Goal: Task Accomplishment & Management: Manage account settings

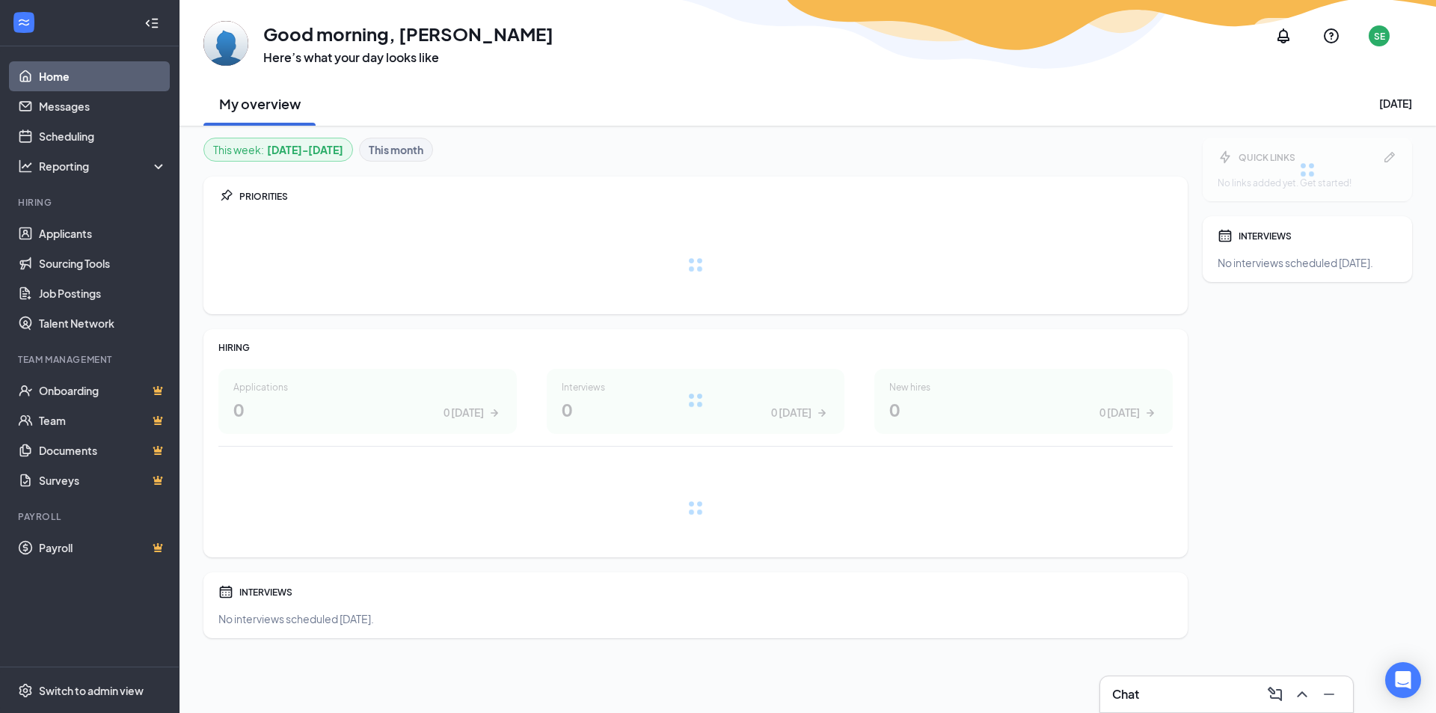
click at [1195, 687] on div "Chat" at bounding box center [1226, 694] width 229 height 24
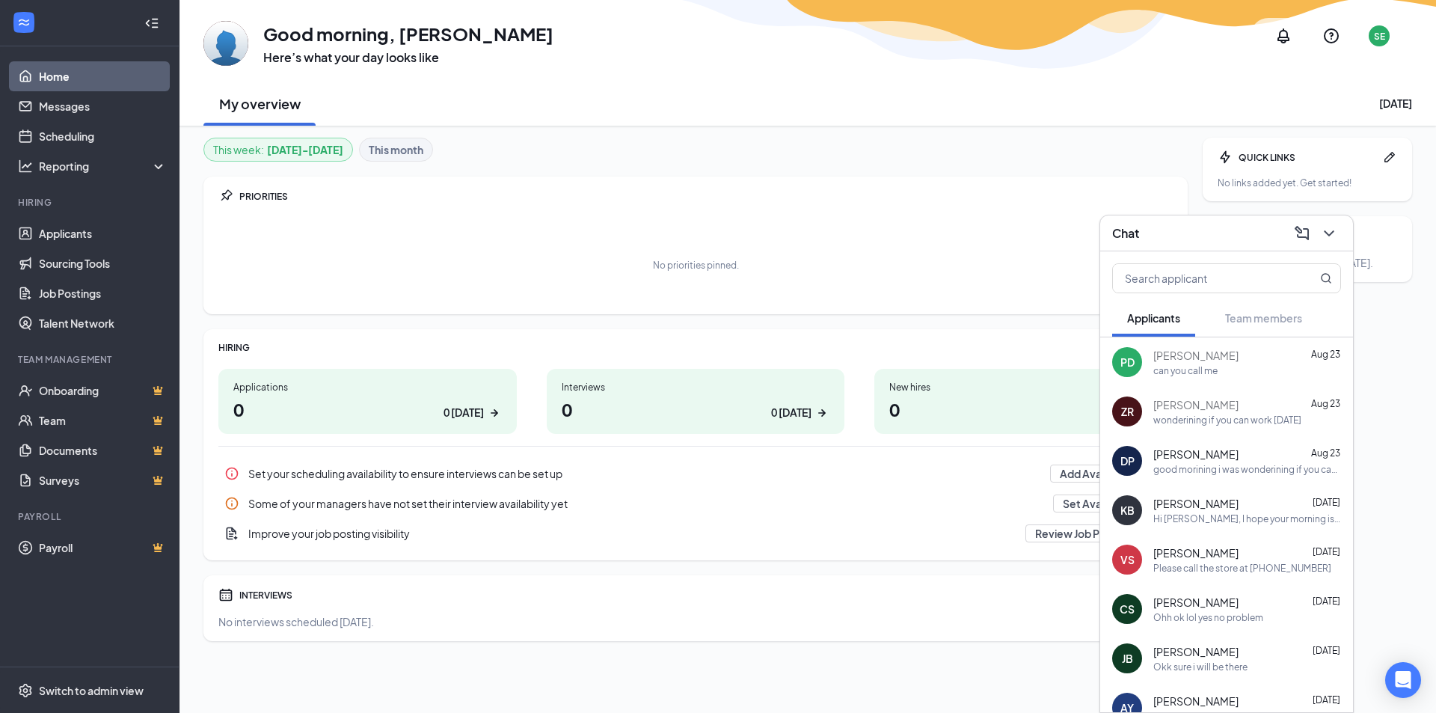
click at [1144, 366] on div "PD [PERSON_NAME] [DATE] can you call me" at bounding box center [1226, 361] width 253 height 49
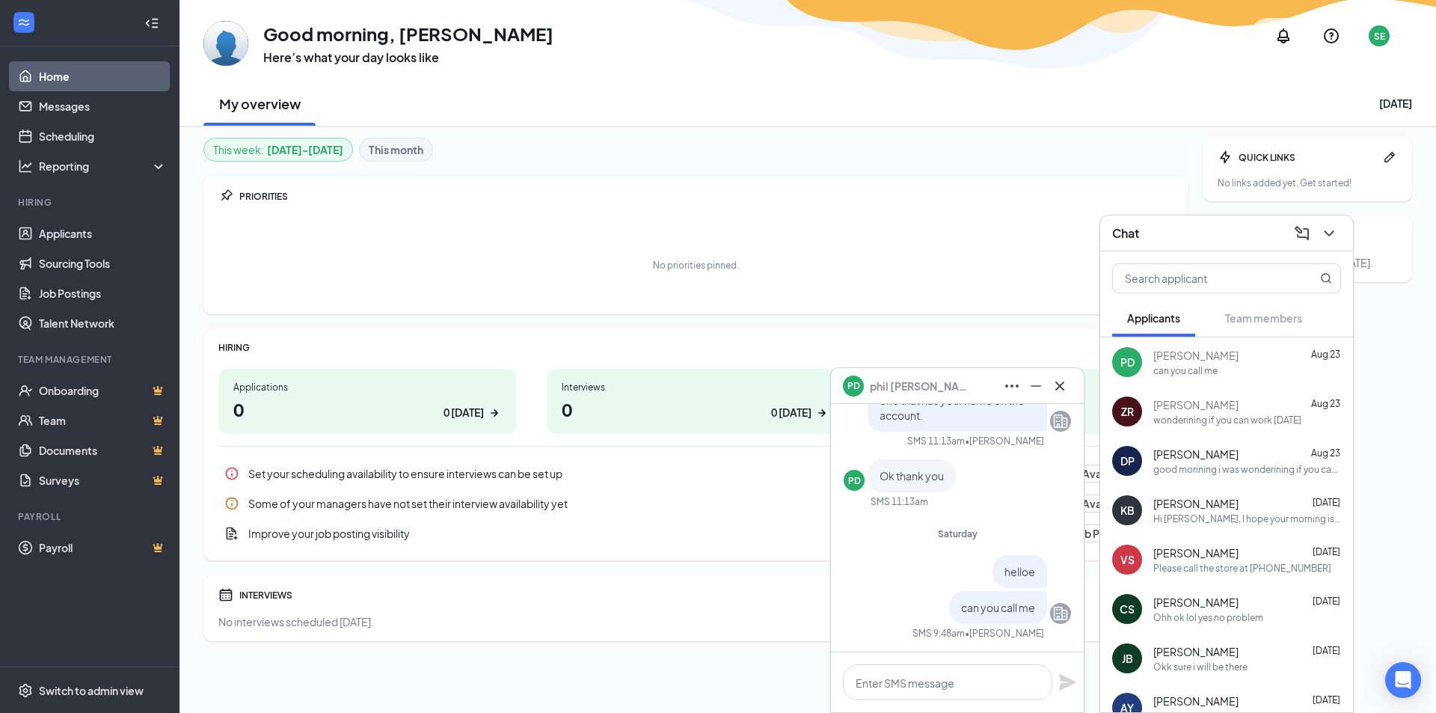
click at [1158, 419] on div "wonderining if you can work [DATE]" at bounding box center [1228, 420] width 148 height 13
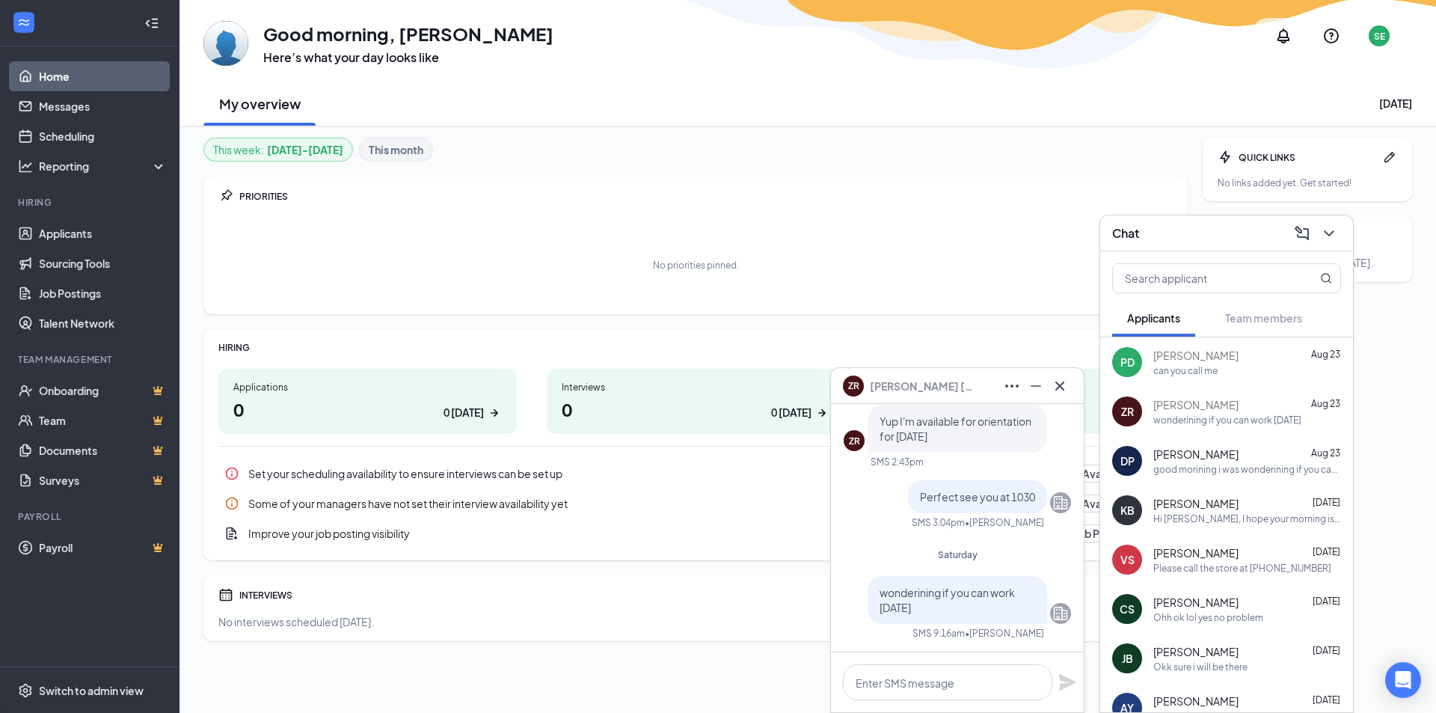
click at [1184, 473] on div "good morining i was wonderining if you can work [DATE]" at bounding box center [1248, 469] width 188 height 13
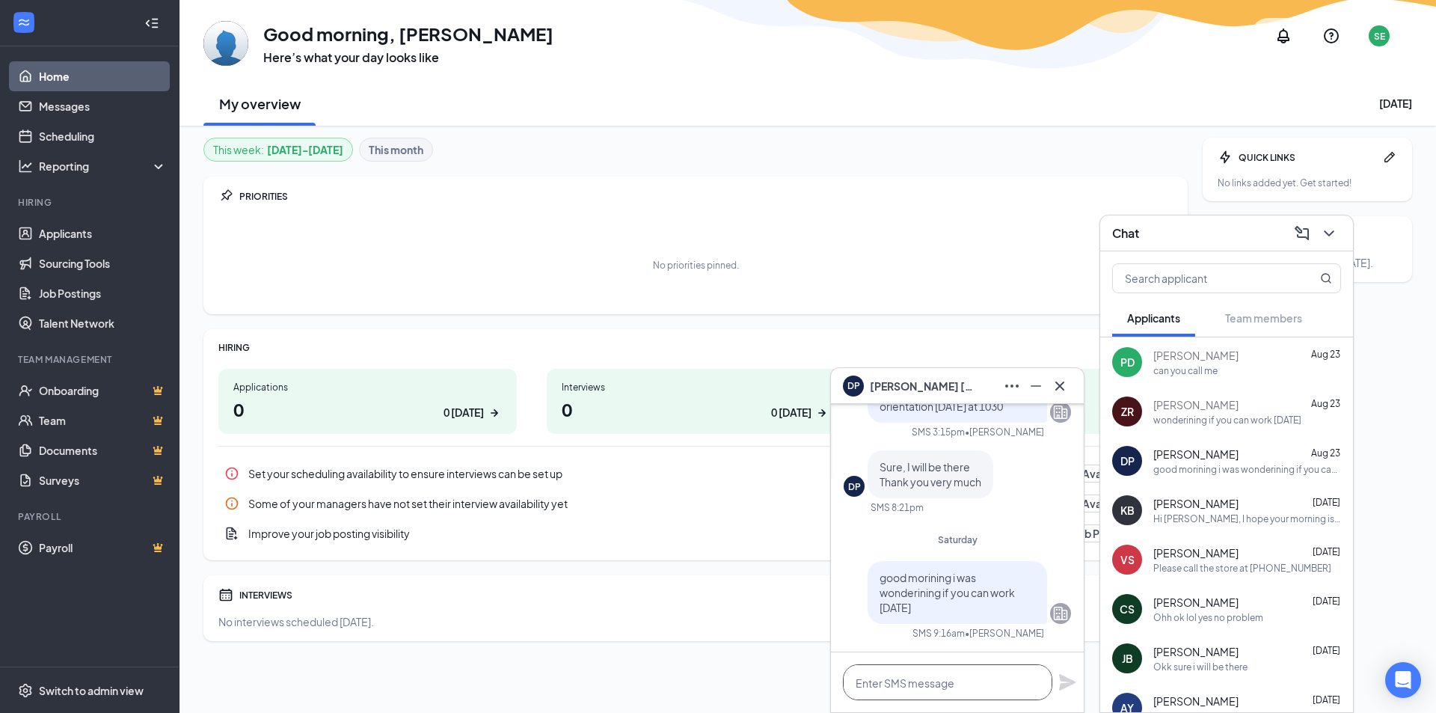
drag, startPoint x: 902, startPoint y: 677, endPoint x: 910, endPoint y: 651, distance: 27.4
click at [903, 676] on textarea at bounding box center [947, 682] width 209 height 36
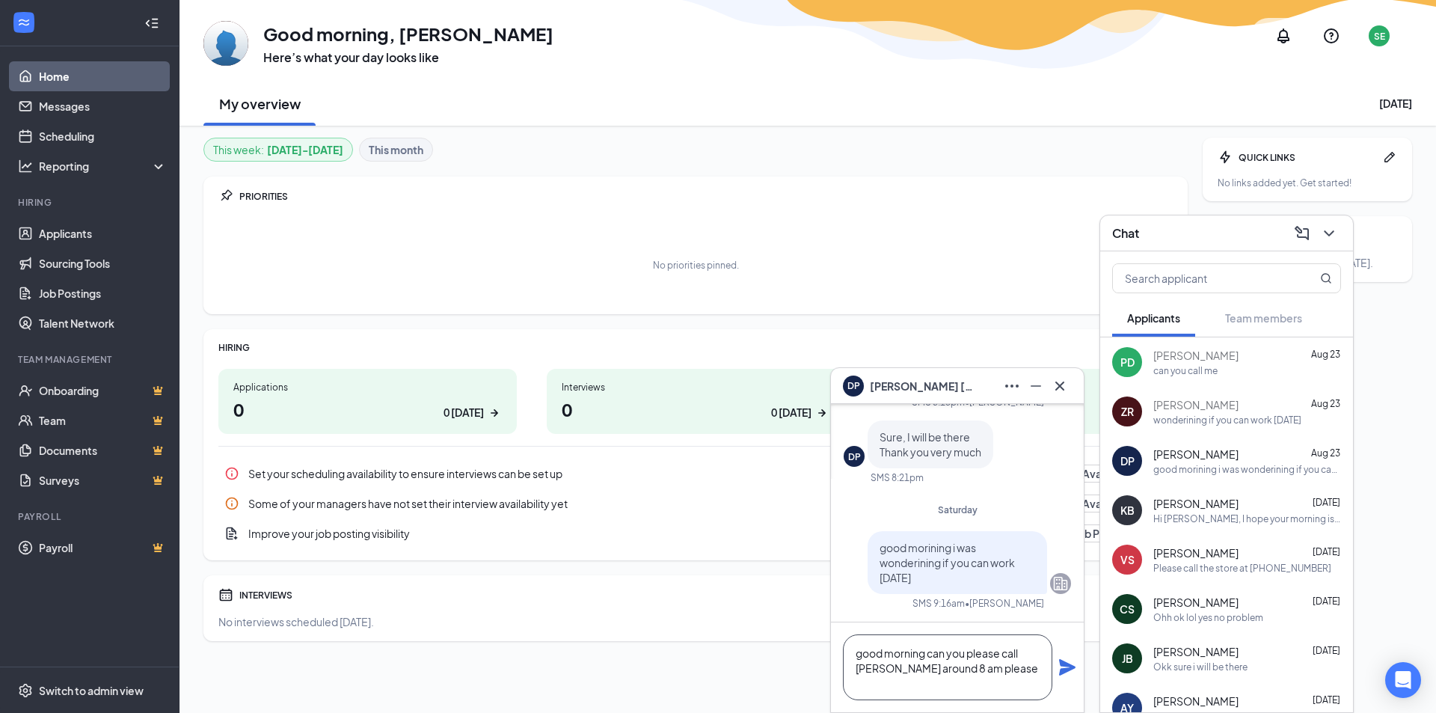
type textarea "good morning can you please call [PERSON_NAME] around 8 am please"
click at [1062, 667] on icon "Plane" at bounding box center [1068, 667] width 18 height 18
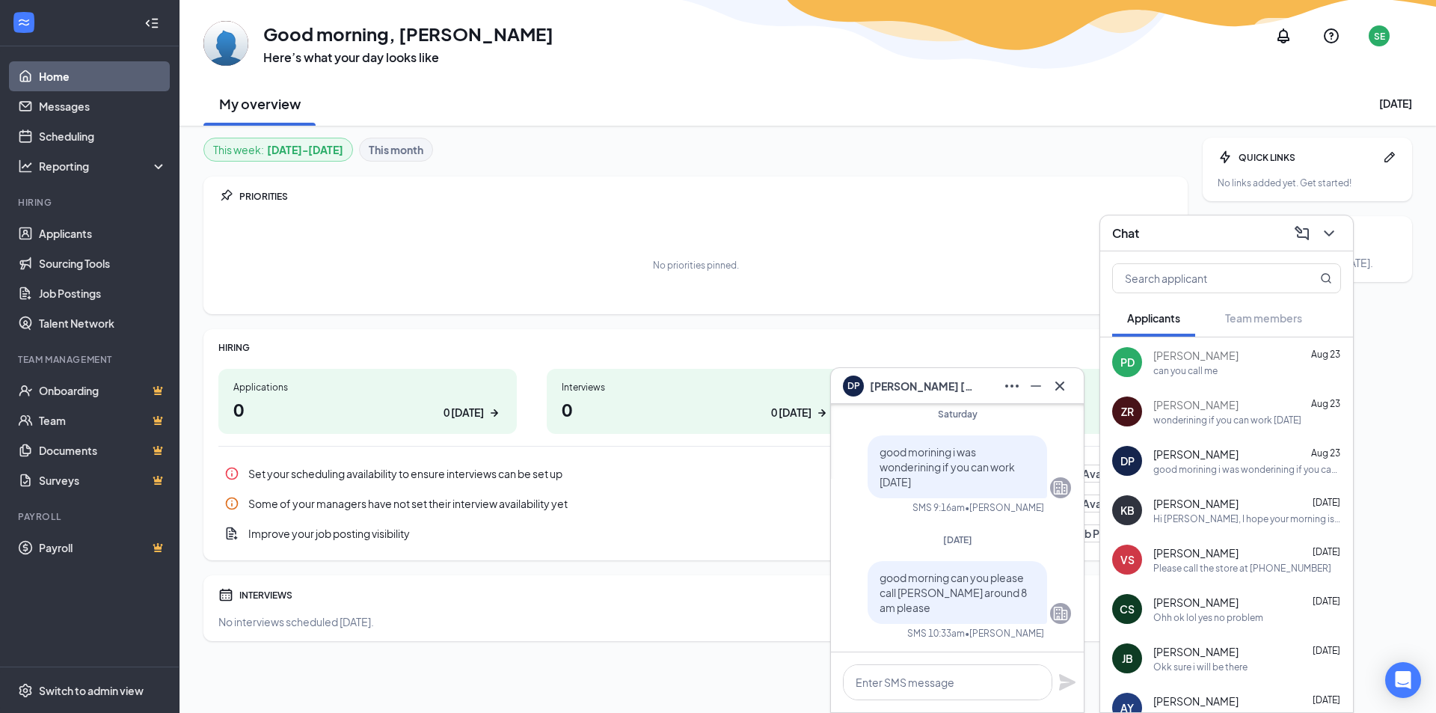
scroll to position [0, 0]
click at [937, 681] on textarea at bounding box center [947, 682] width 209 height 36
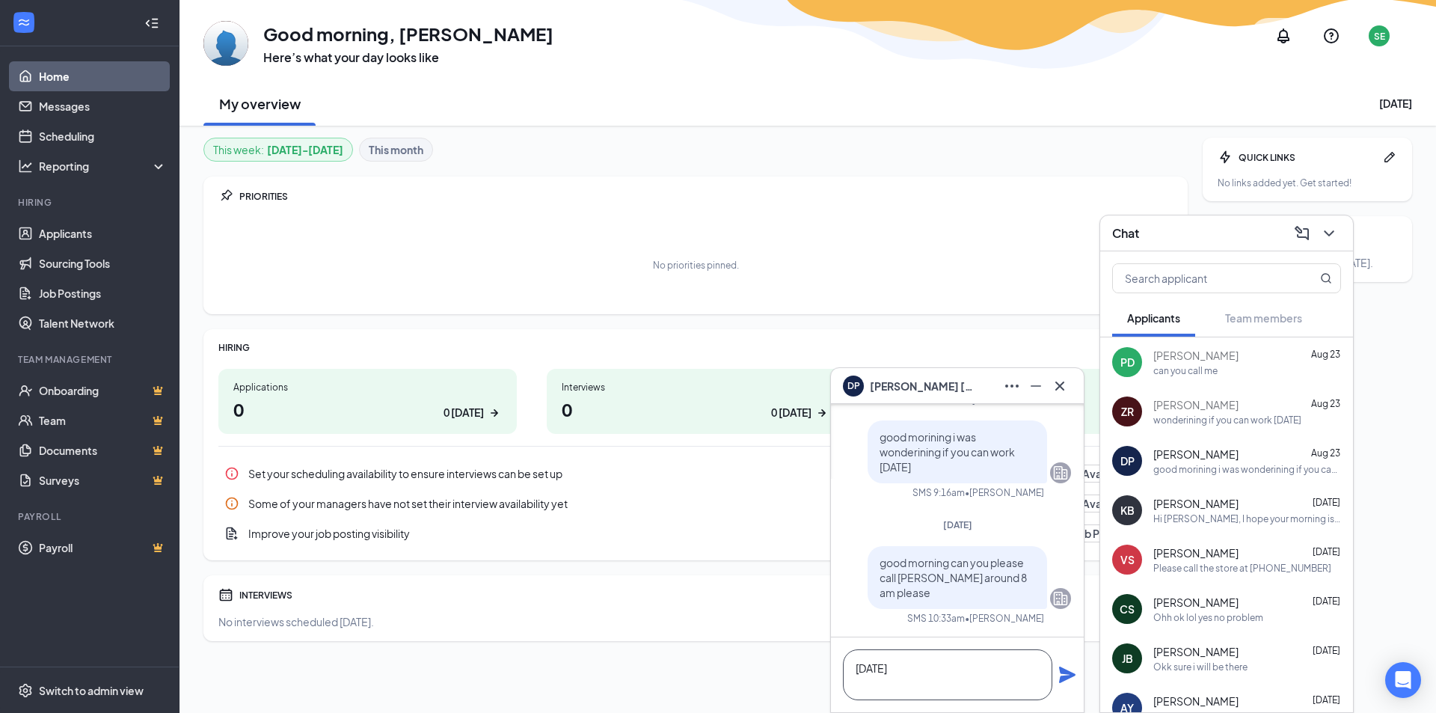
type textarea "[DATE]"
click at [1065, 676] on icon "Plane" at bounding box center [1067, 675] width 16 height 16
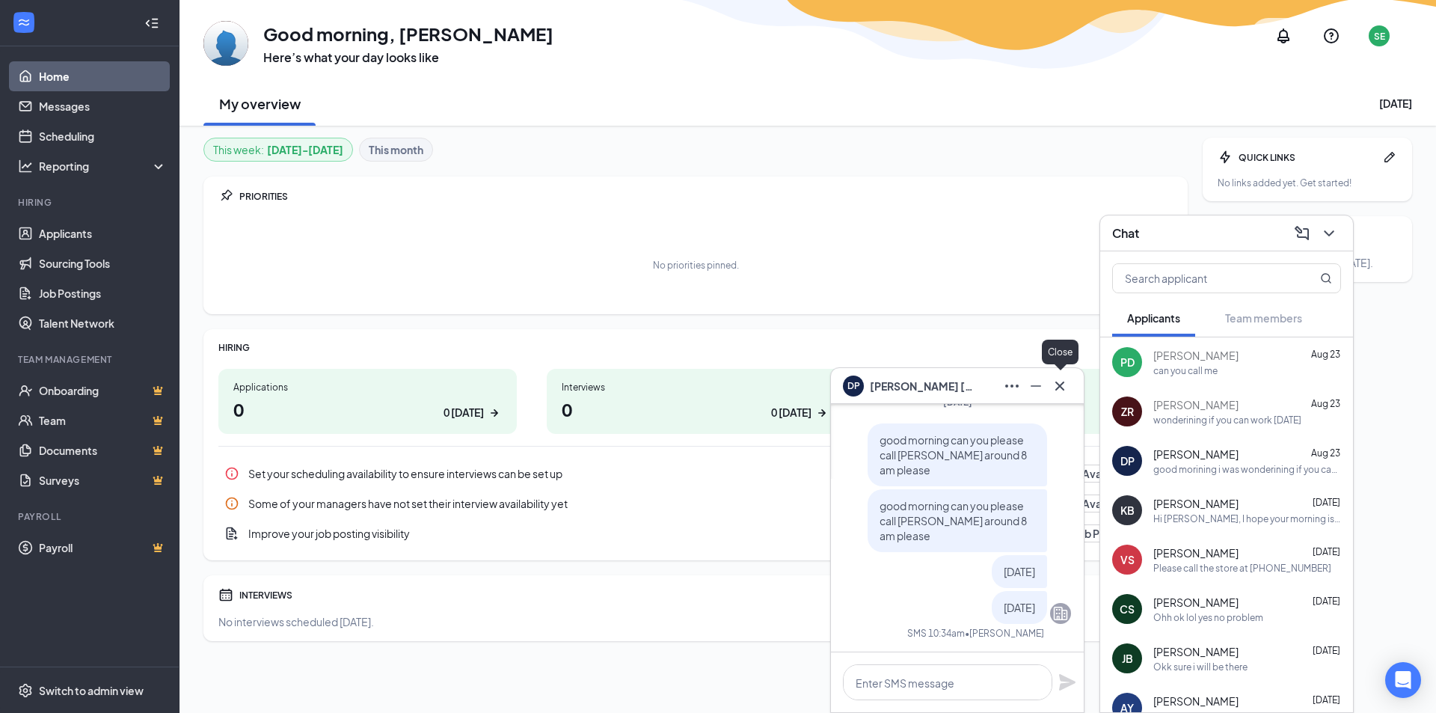
click at [1059, 381] on icon "Cross" at bounding box center [1060, 386] width 18 height 18
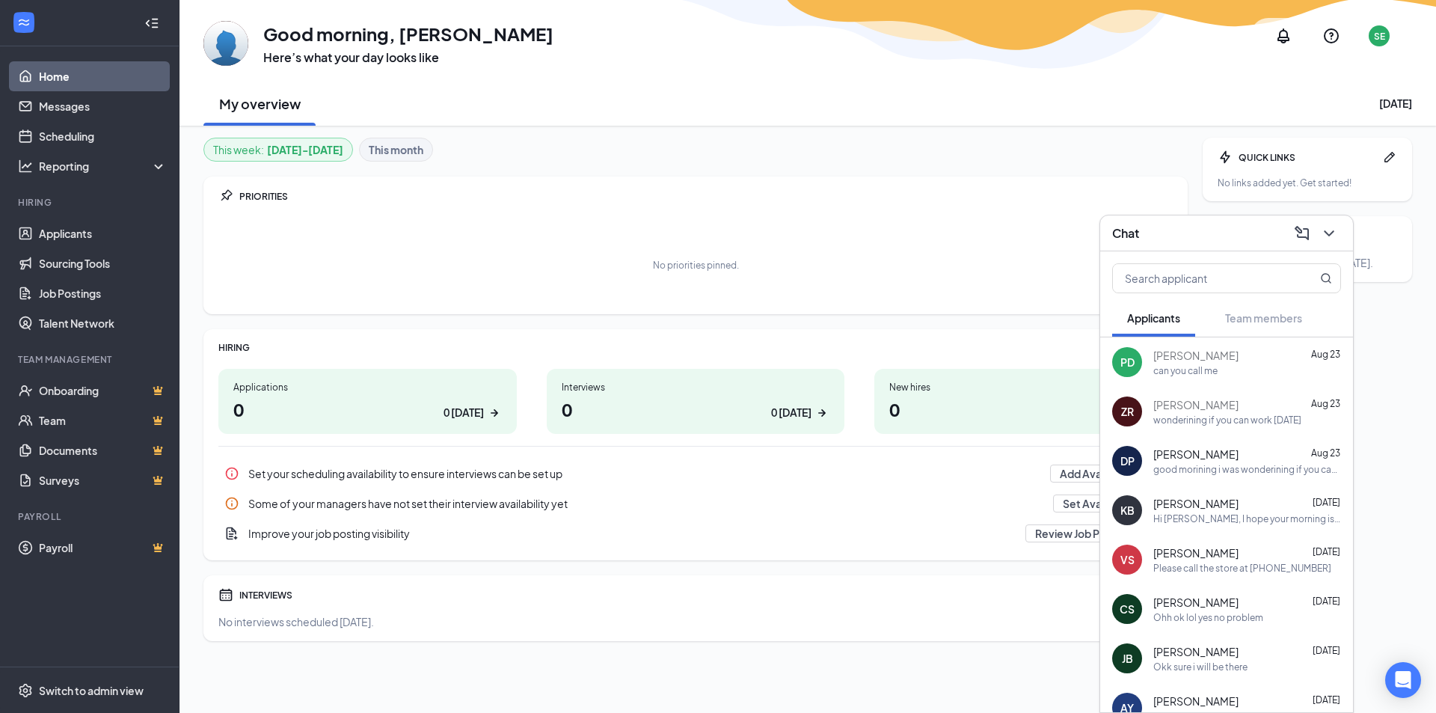
click at [1266, 515] on div "Hi [PERSON_NAME], I hope your morning is going well. I just wanted to let you k…" at bounding box center [1248, 518] width 188 height 13
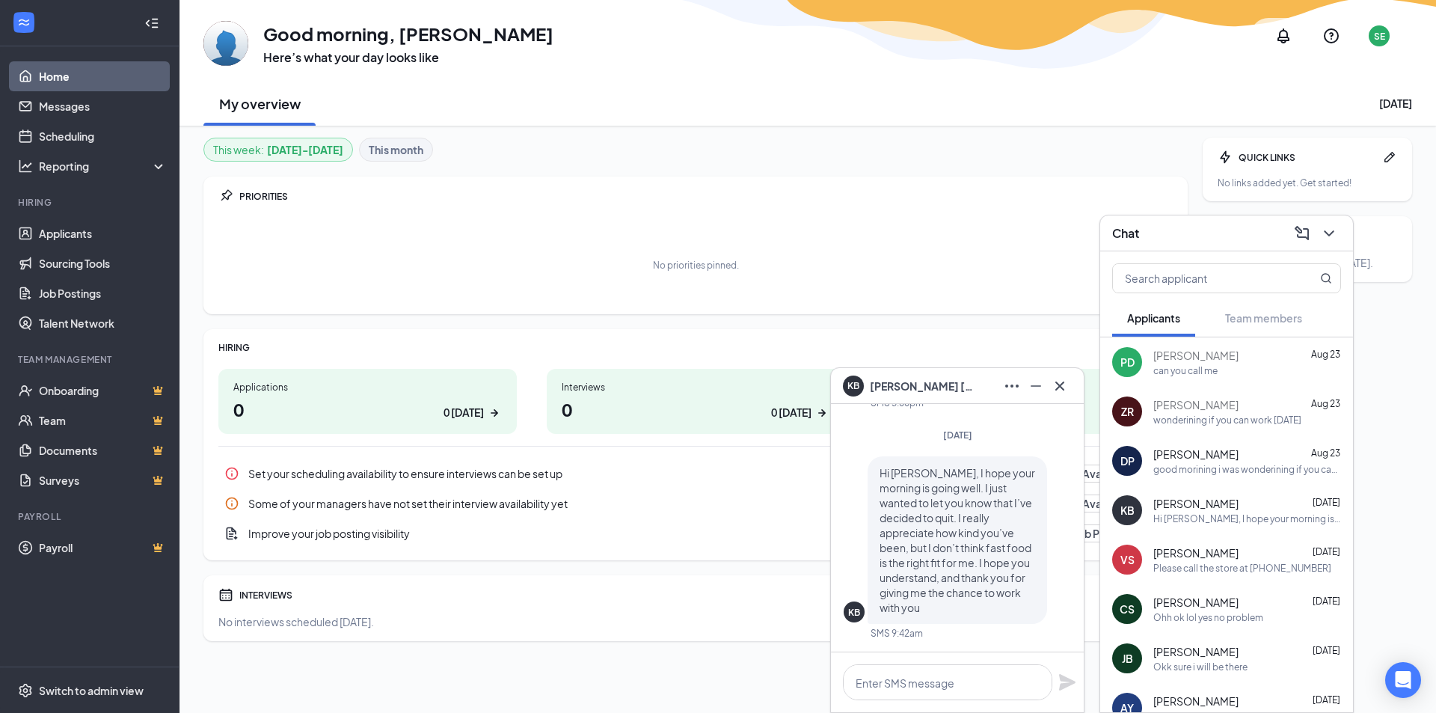
click at [1225, 569] on div "Please call the store at [PHONE_NUMBER]" at bounding box center [1243, 568] width 178 height 13
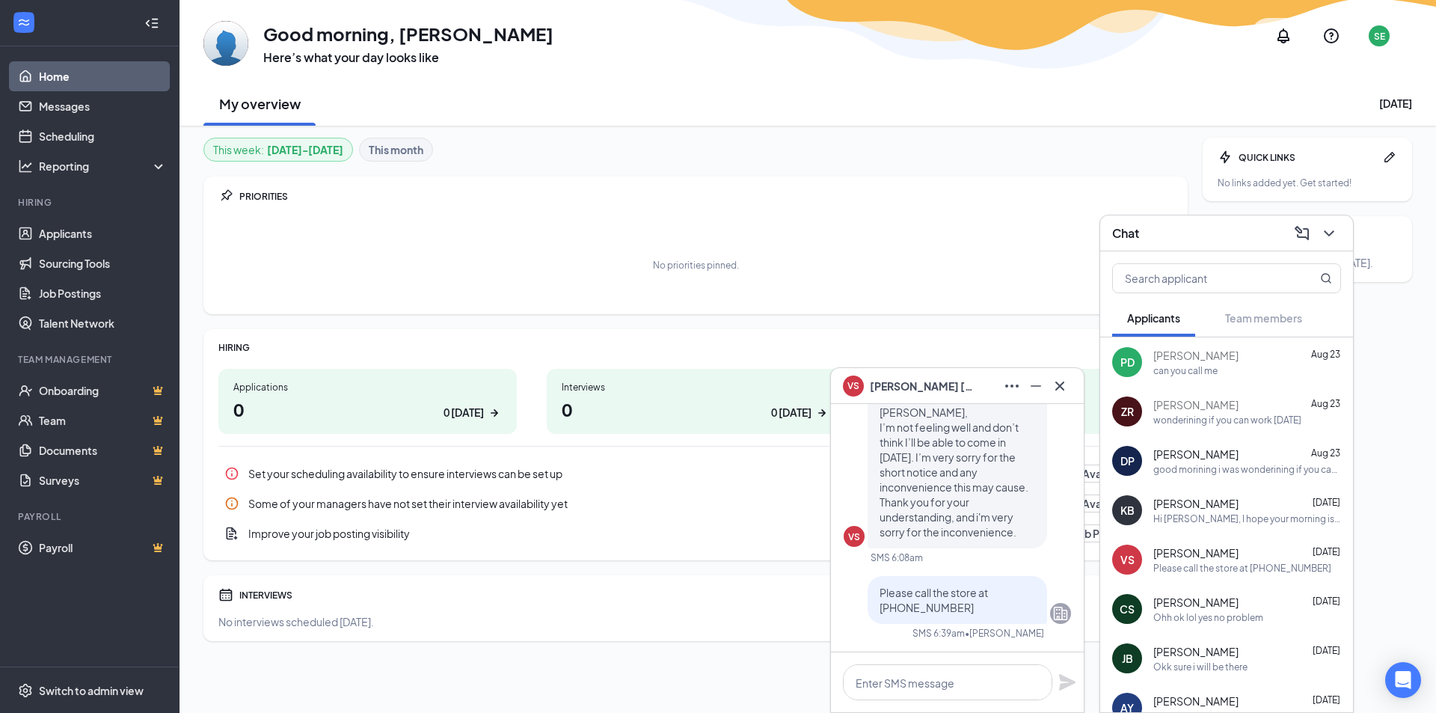
click at [1183, 615] on div "Ohh ok lol yes no problem" at bounding box center [1209, 617] width 110 height 13
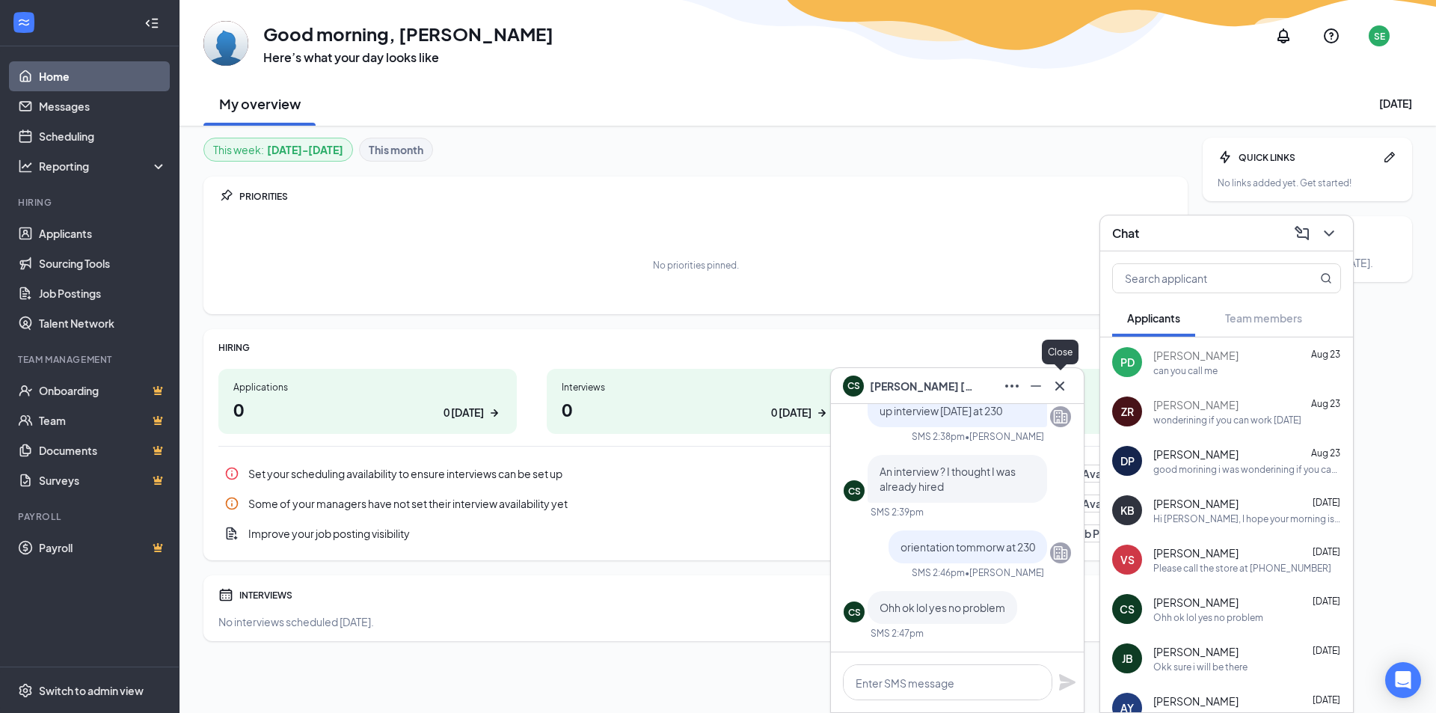
click at [1058, 390] on icon "Cross" at bounding box center [1060, 386] width 18 height 18
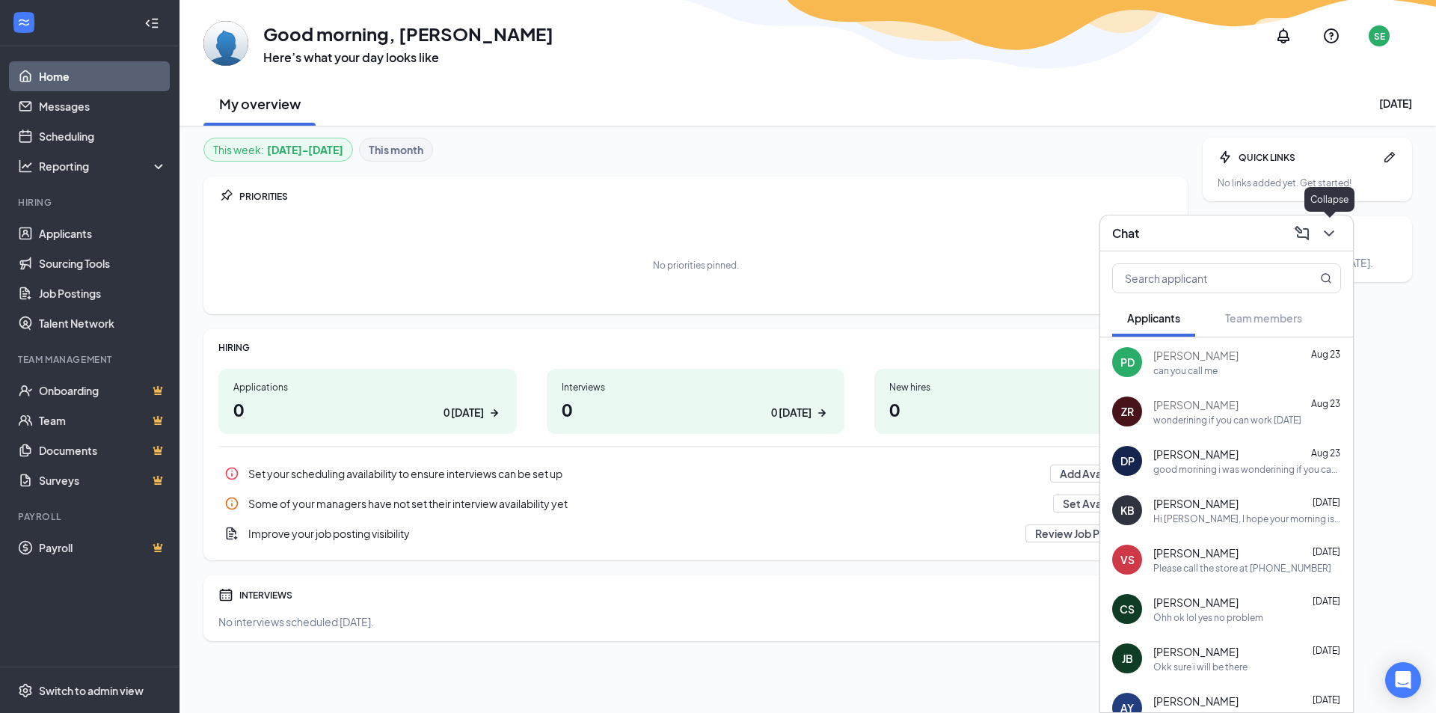
click at [1329, 238] on icon "ChevronDown" at bounding box center [1329, 233] width 18 height 18
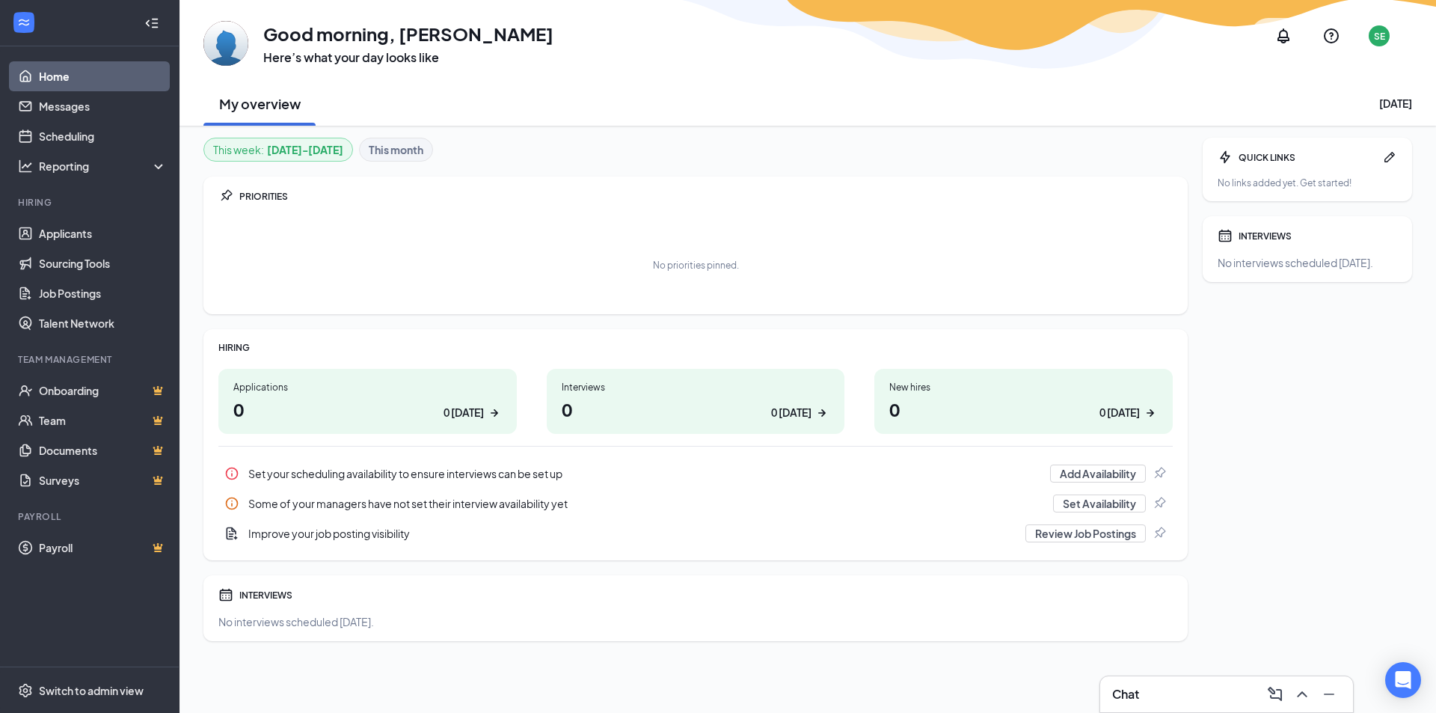
click at [1050, 213] on div "PRIORITIES No priorities pinned." at bounding box center [695, 246] width 984 height 138
click at [1139, 687] on h3 "Chat" at bounding box center [1125, 694] width 27 height 16
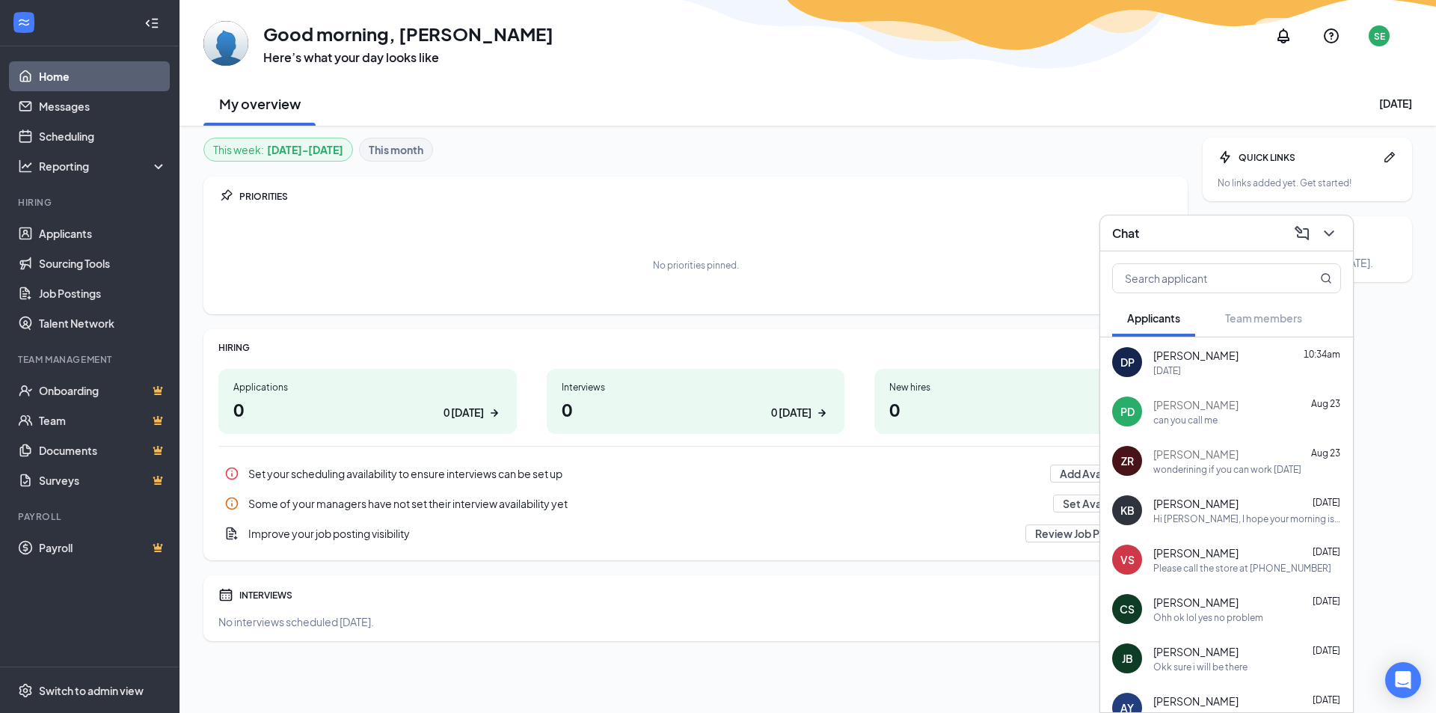
click at [1225, 376] on div "[DATE]" at bounding box center [1248, 370] width 188 height 13
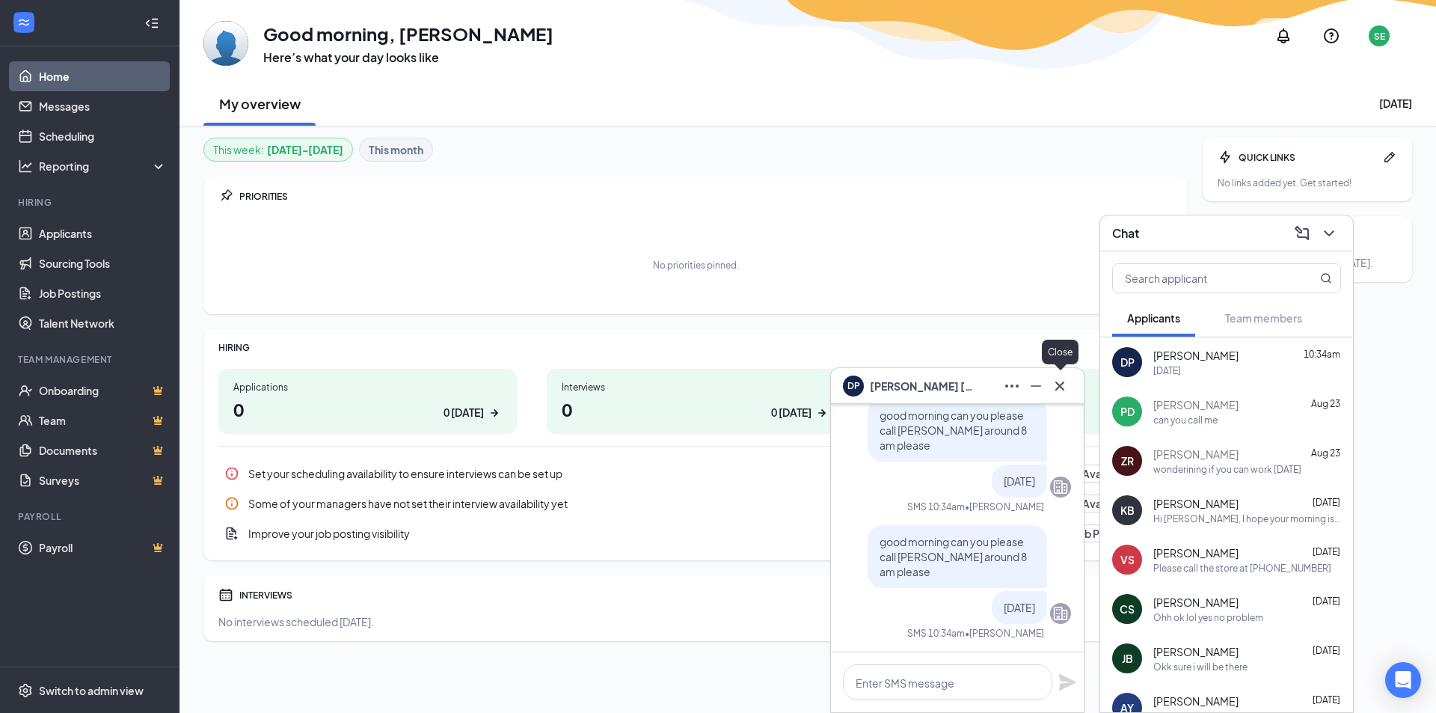
click at [1058, 388] on icon "Cross" at bounding box center [1060, 385] width 9 height 9
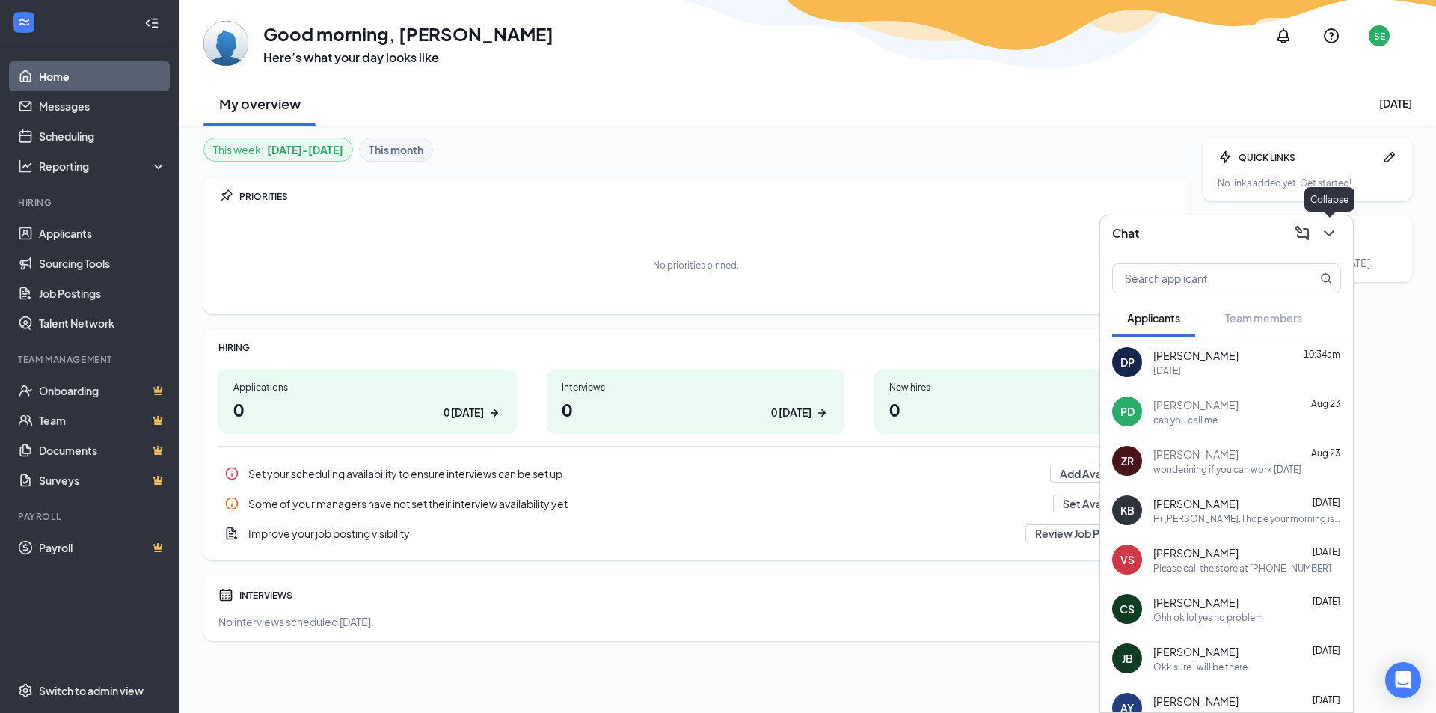
click at [1338, 241] on icon "ChevronDown" at bounding box center [1329, 233] width 18 height 18
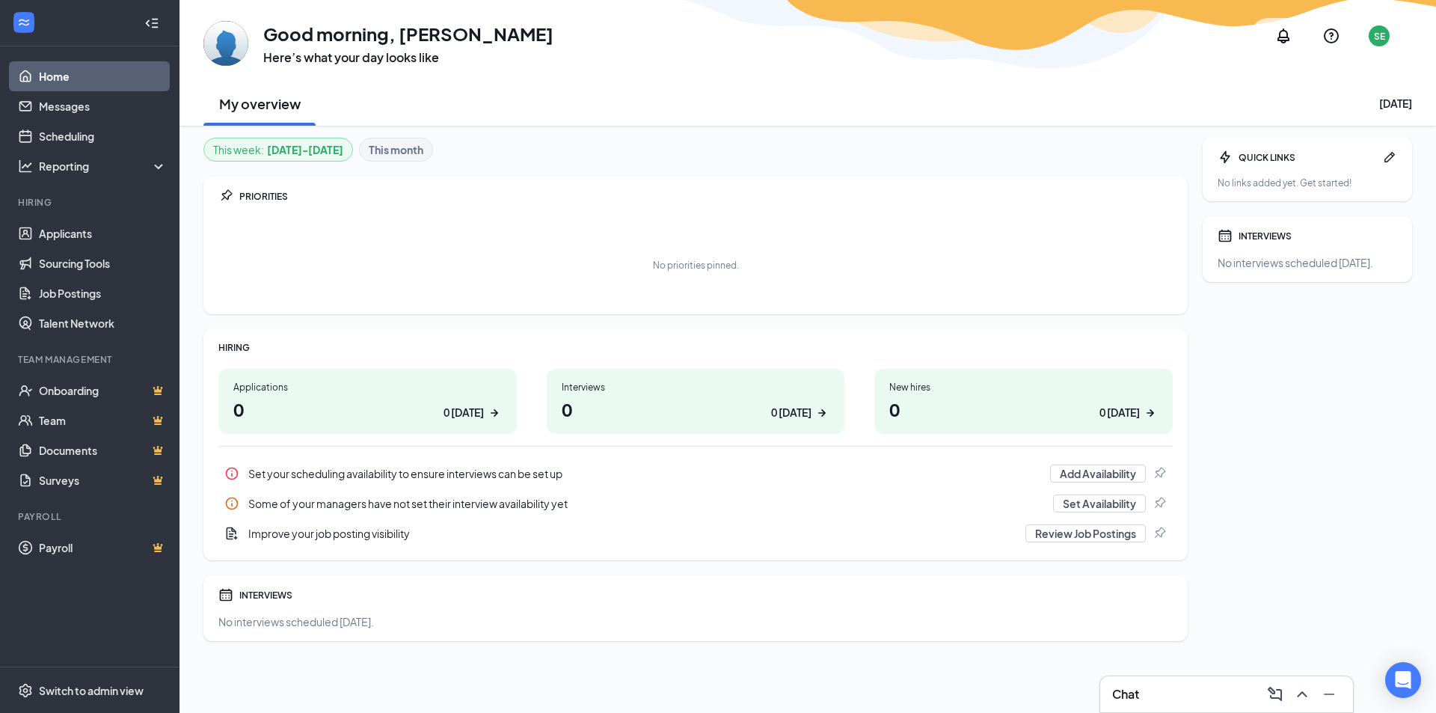
click at [677, 146] on div "This week : [DATE] - [DATE] This month" at bounding box center [695, 150] width 984 height 24
click at [404, 239] on div "No priorities pinned." at bounding box center [695, 264] width 955 height 75
click at [55, 236] on link "Applicants" at bounding box center [103, 233] width 128 height 30
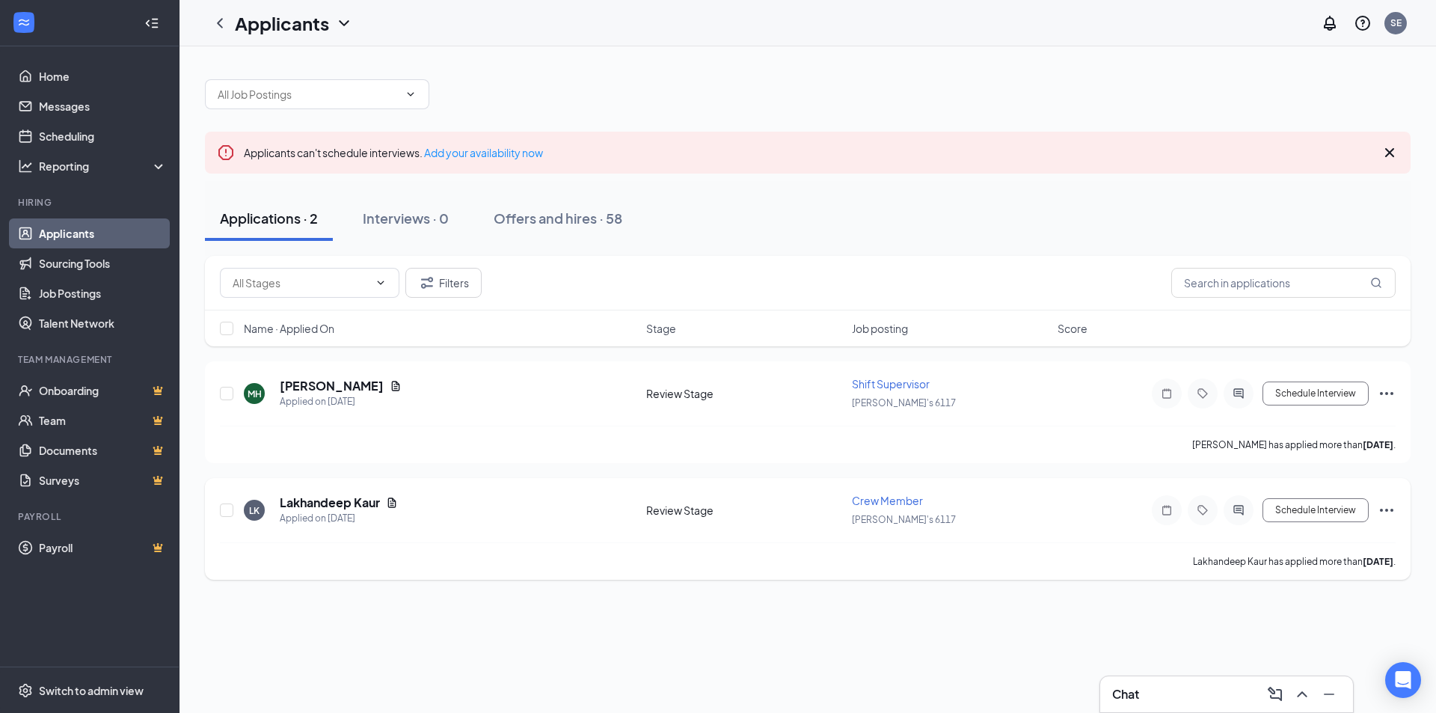
click at [1241, 518] on div at bounding box center [1239, 510] width 30 height 30
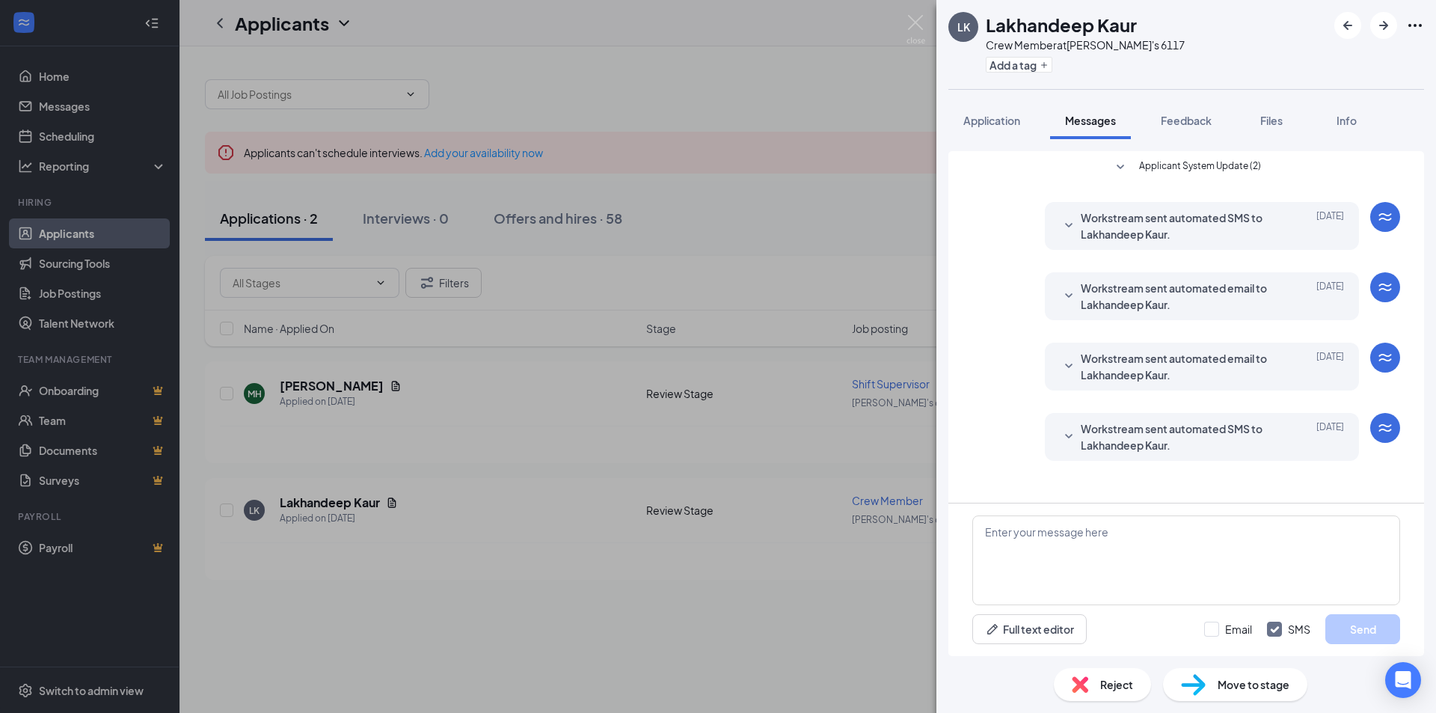
click at [465, 527] on div "LK Lakhandeep Kaur Crew Member at [PERSON_NAME]'s 6117 Add a tag Application Me…" at bounding box center [718, 356] width 1436 height 713
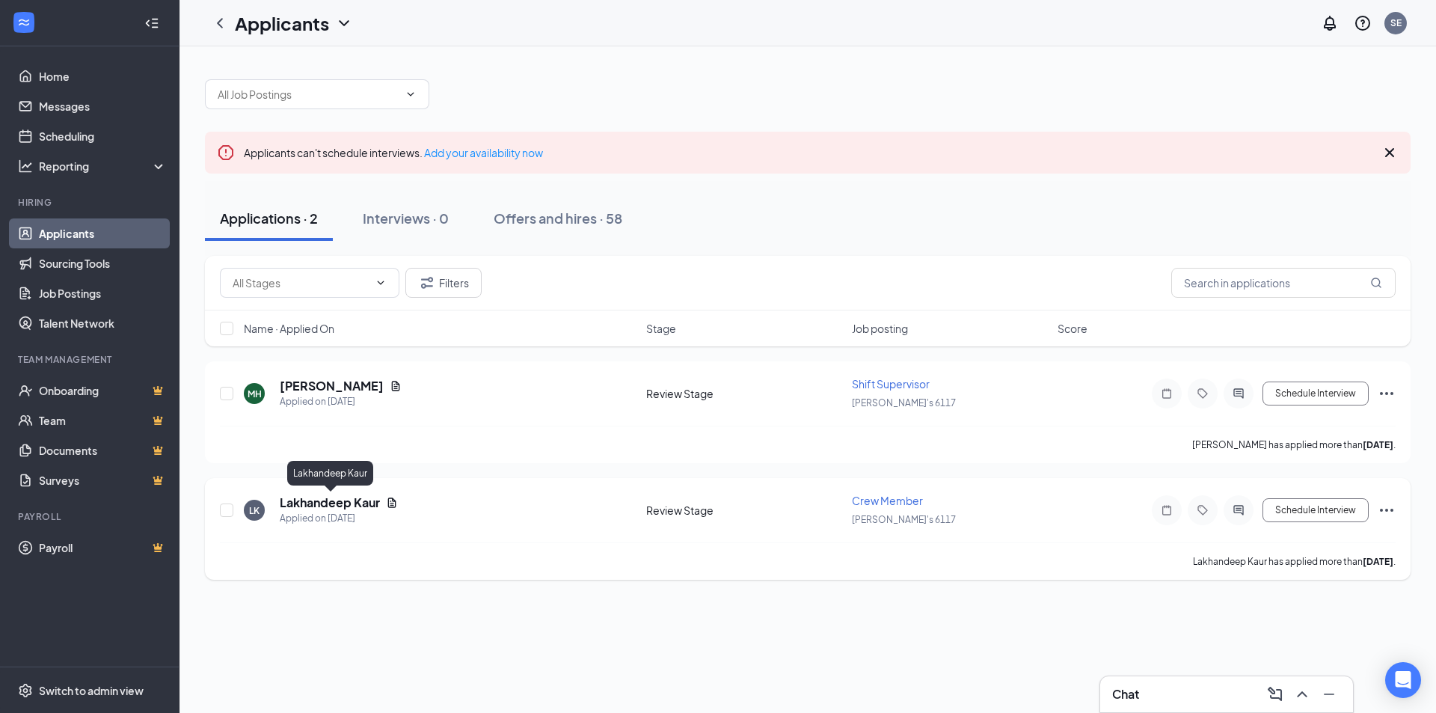
click at [364, 498] on h5 "Lakhandeep Kaur" at bounding box center [330, 502] width 100 height 16
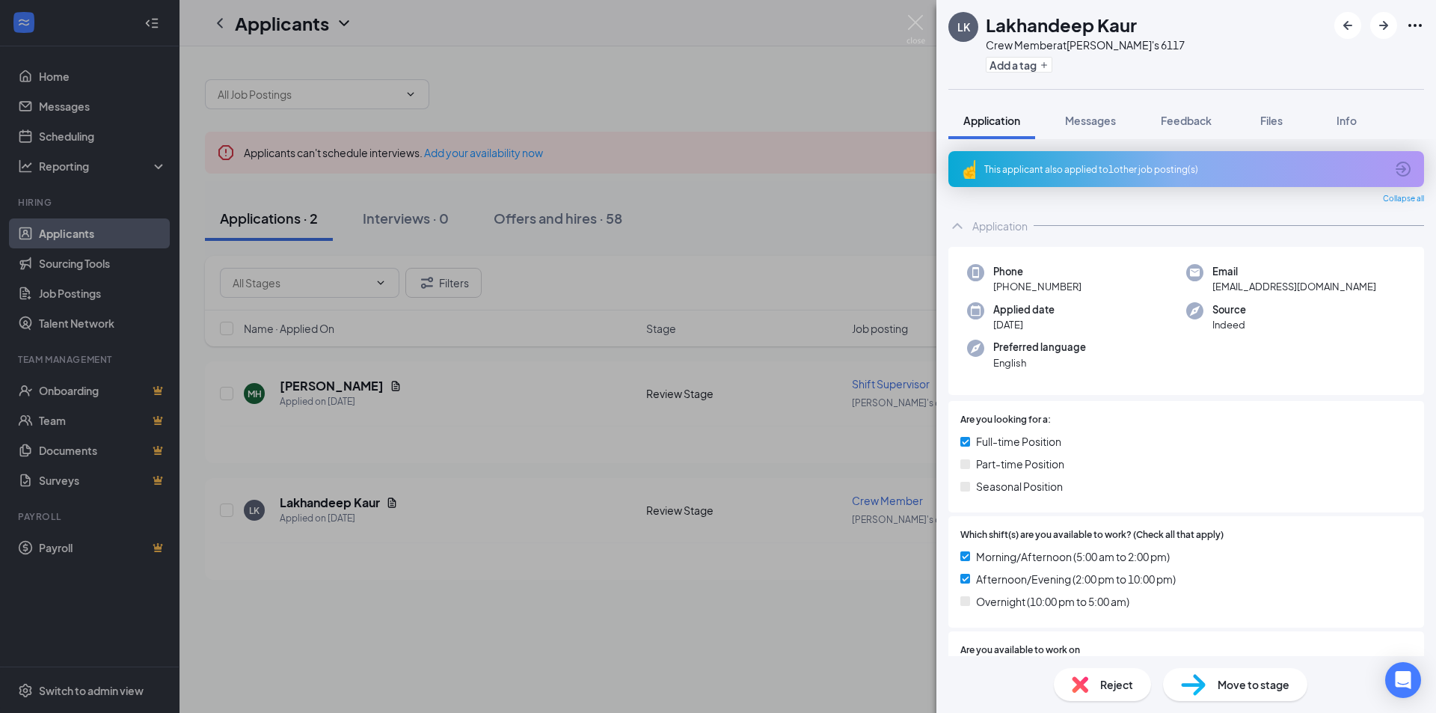
click at [1115, 687] on span "Reject" at bounding box center [1116, 684] width 33 height 16
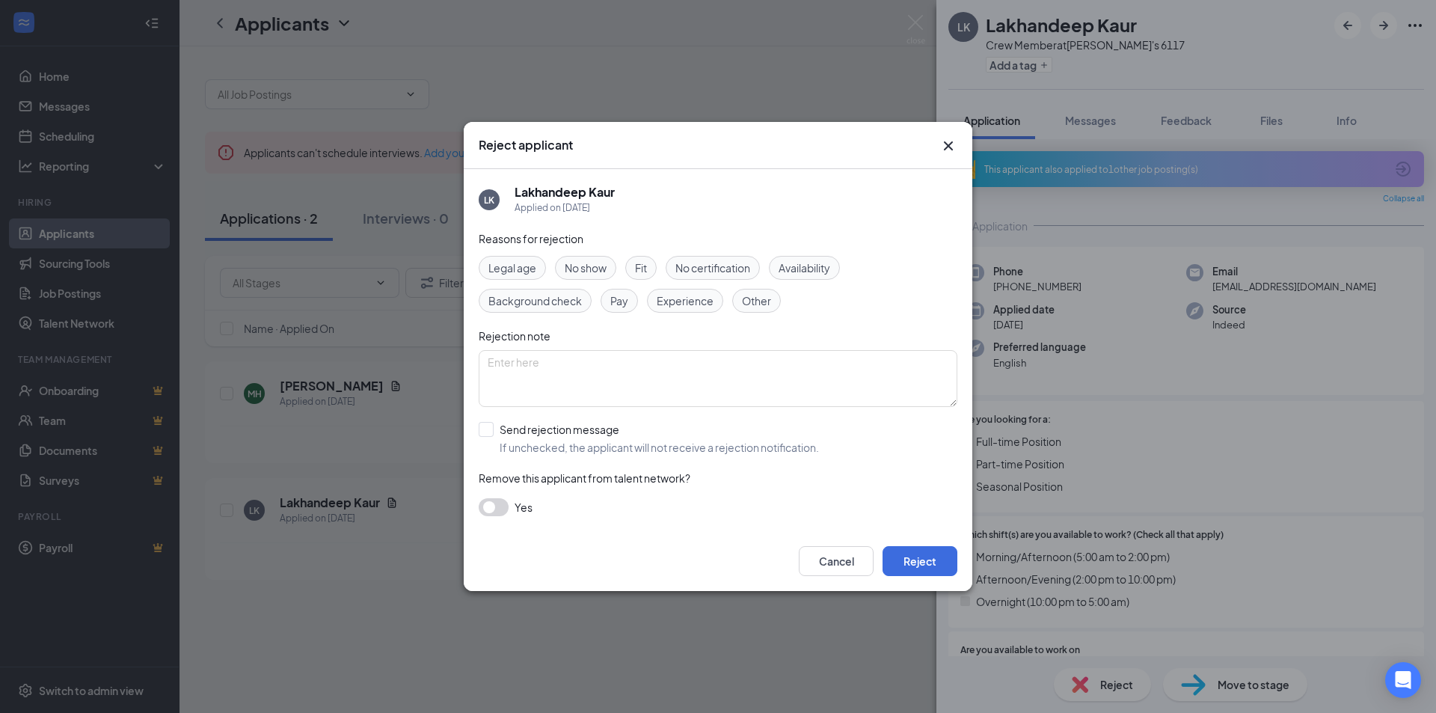
click at [813, 267] on span "Availability" at bounding box center [805, 268] width 52 height 16
click at [925, 552] on button "Reject" at bounding box center [920, 561] width 75 height 30
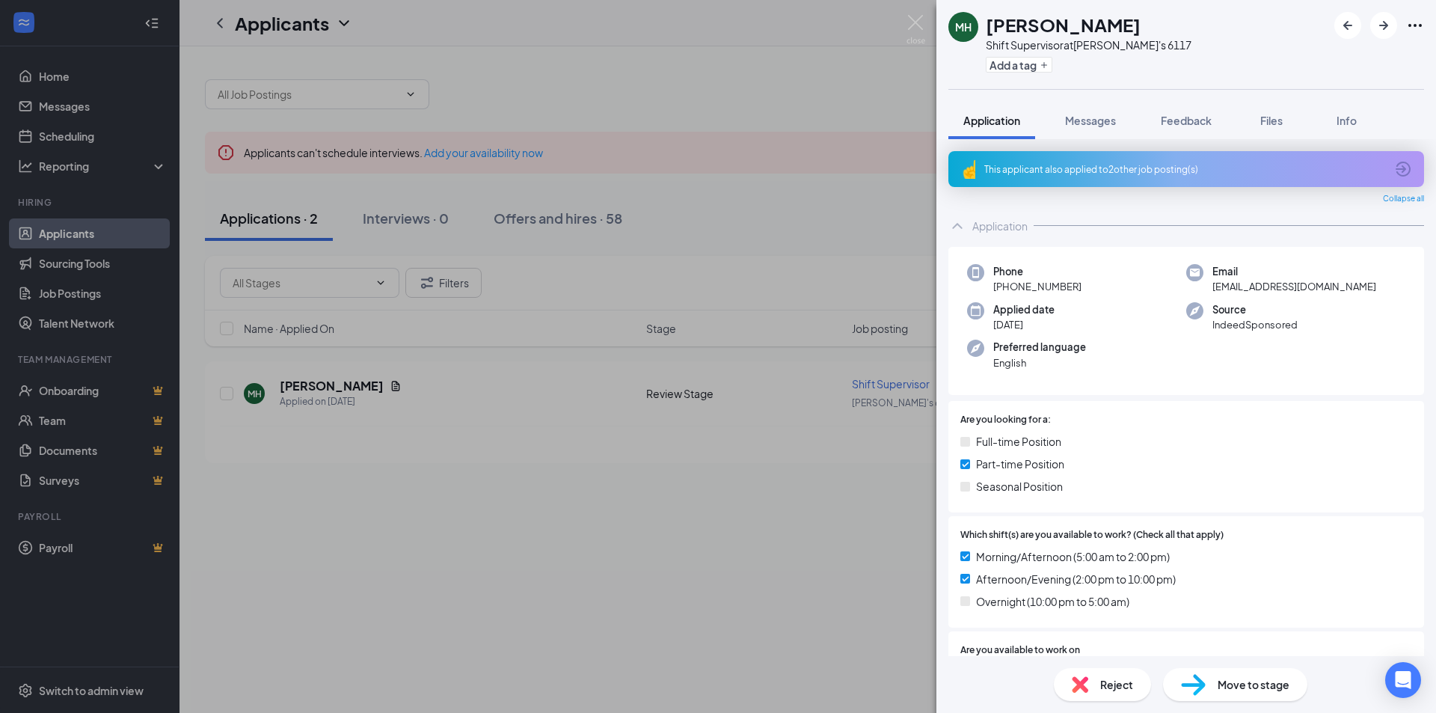
click at [1112, 687] on span "Reject" at bounding box center [1116, 684] width 33 height 16
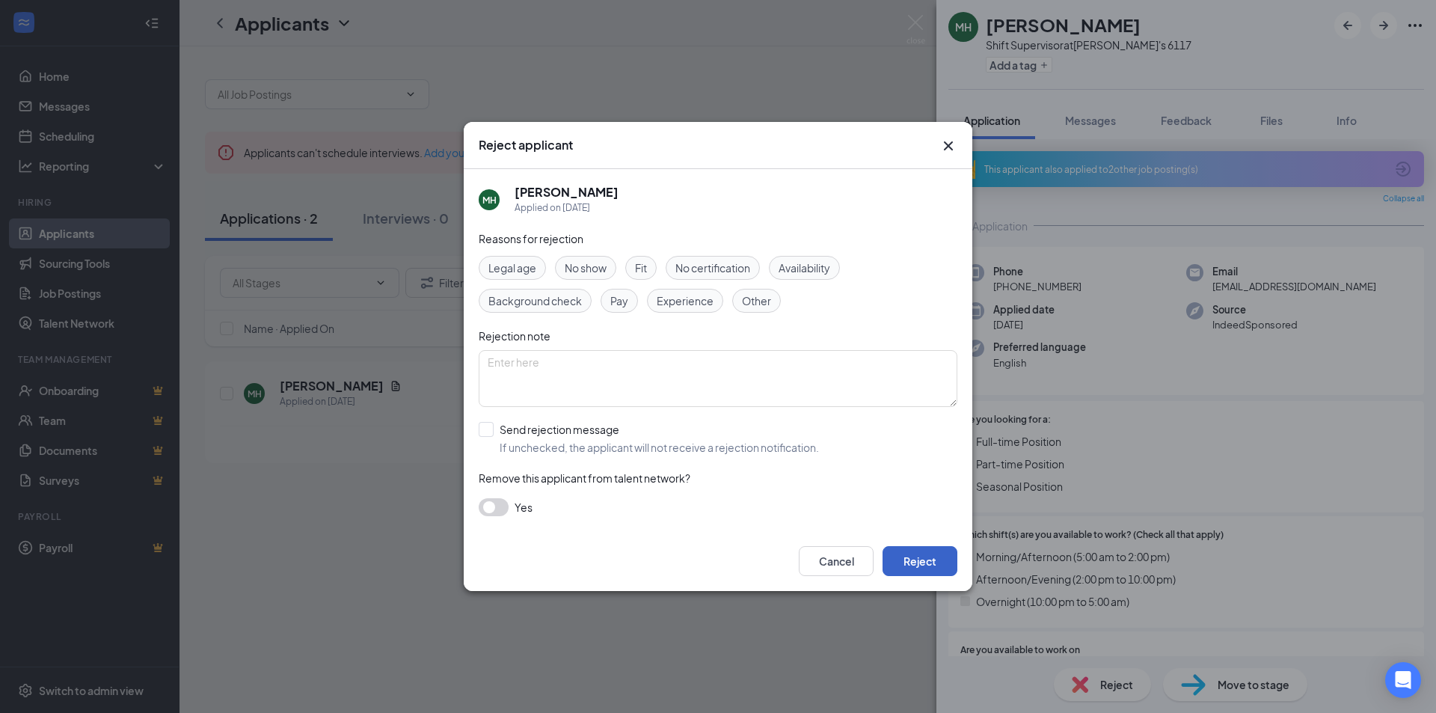
click at [911, 570] on button "Reject" at bounding box center [920, 561] width 75 height 30
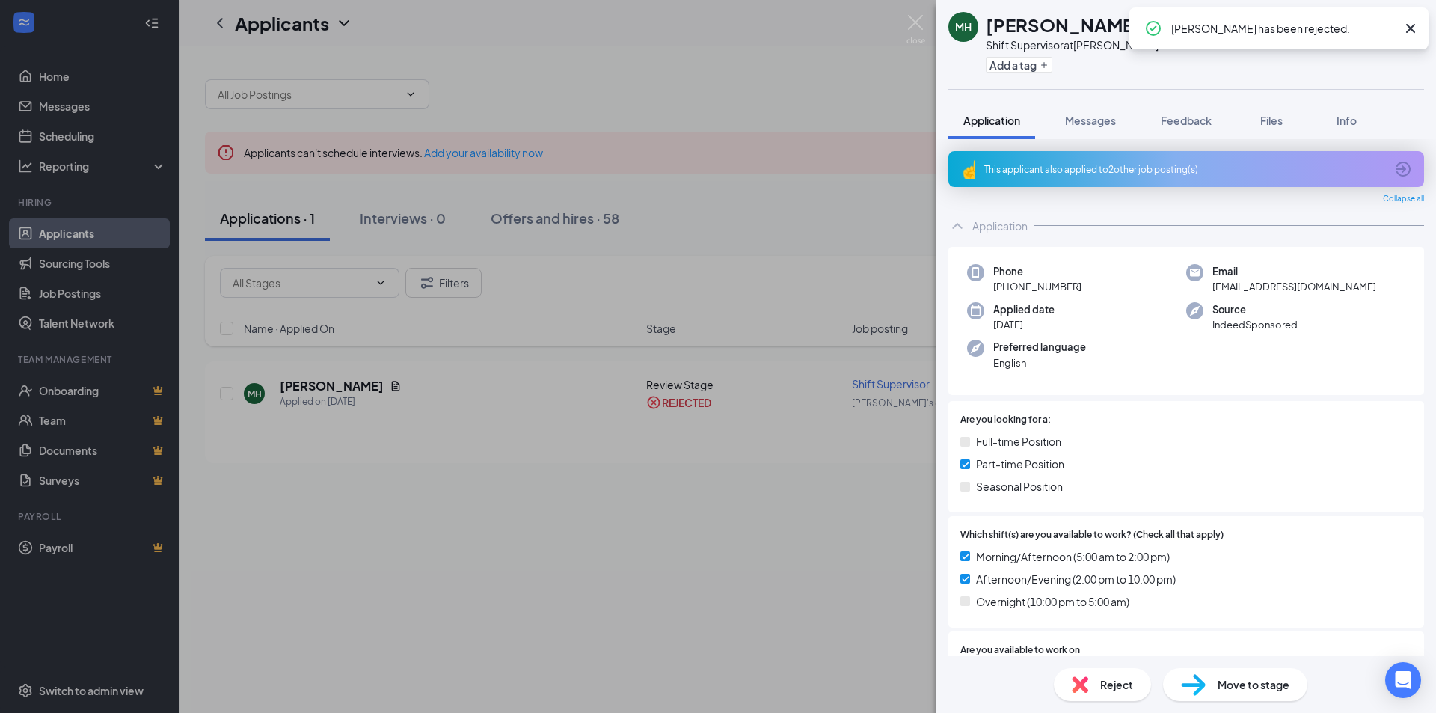
drag, startPoint x: 555, startPoint y: 535, endPoint x: 532, endPoint y: 540, distance: 23.8
click at [554, 535] on div "MH [PERSON_NAME] Supervisor at [PERSON_NAME]'s 6117 Add a tag Application Messa…" at bounding box center [718, 356] width 1436 height 713
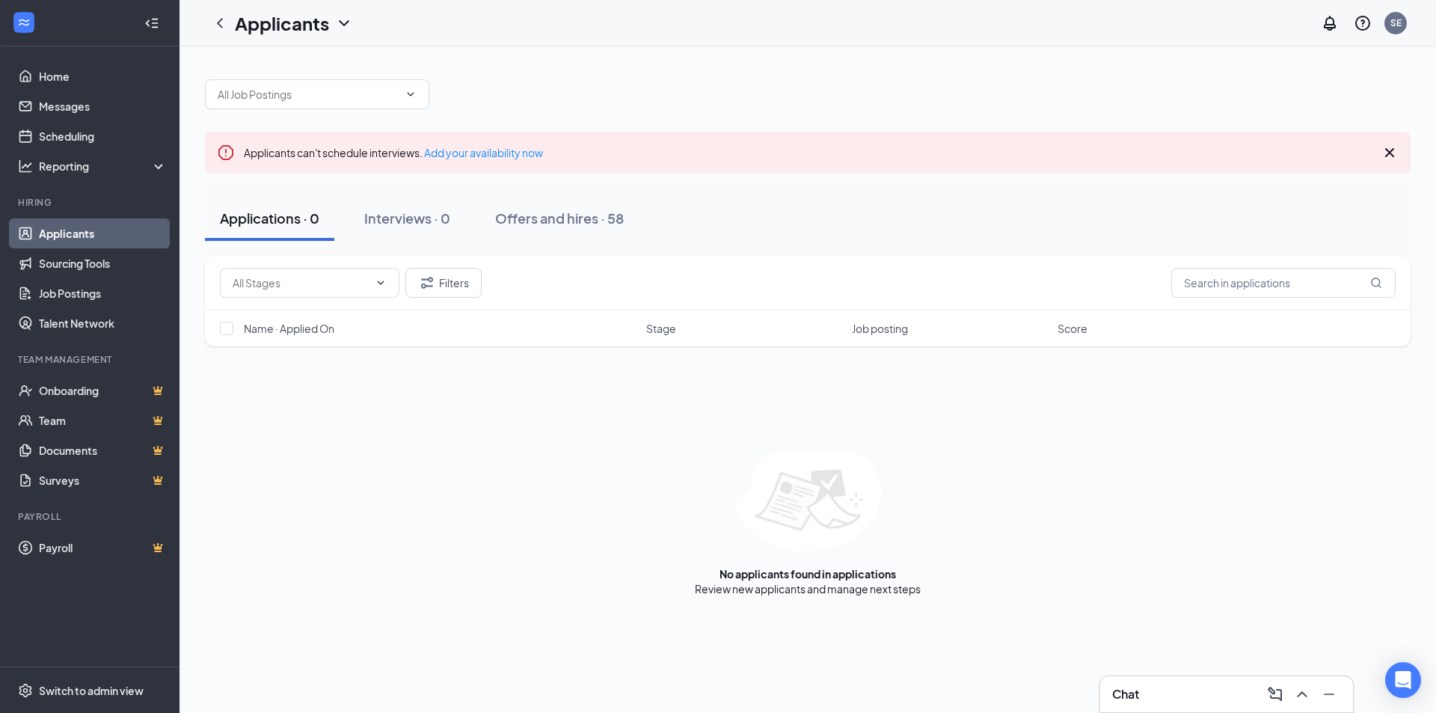
click at [850, 191] on div "Applications · 0 Interviews · 0 Offers and hires · 58" at bounding box center [808, 218] width 1206 height 75
click at [1100, 526] on div "No applicants found in applications Review new applicants and manage next steps" at bounding box center [808, 523] width 1206 height 145
